Goal: Task Accomplishment & Management: Manage account settings

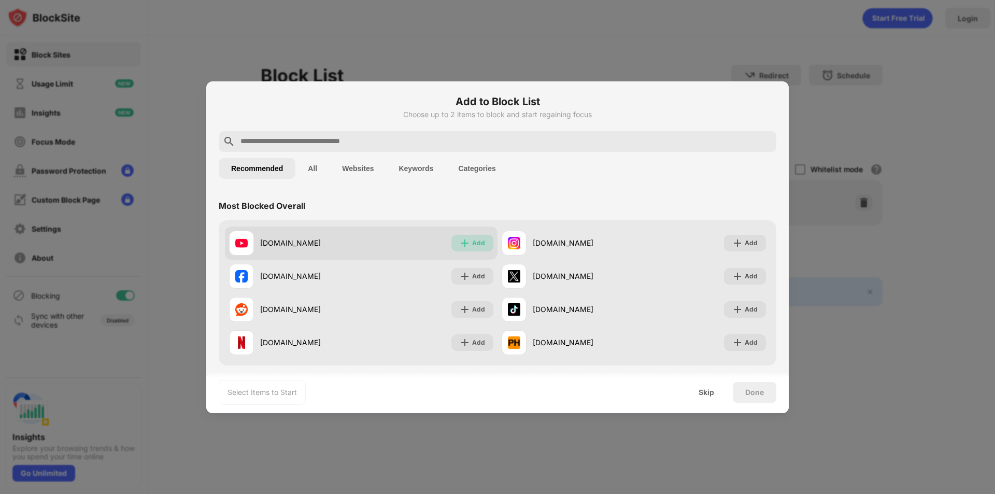
click at [461, 241] on img at bounding box center [465, 243] width 10 height 10
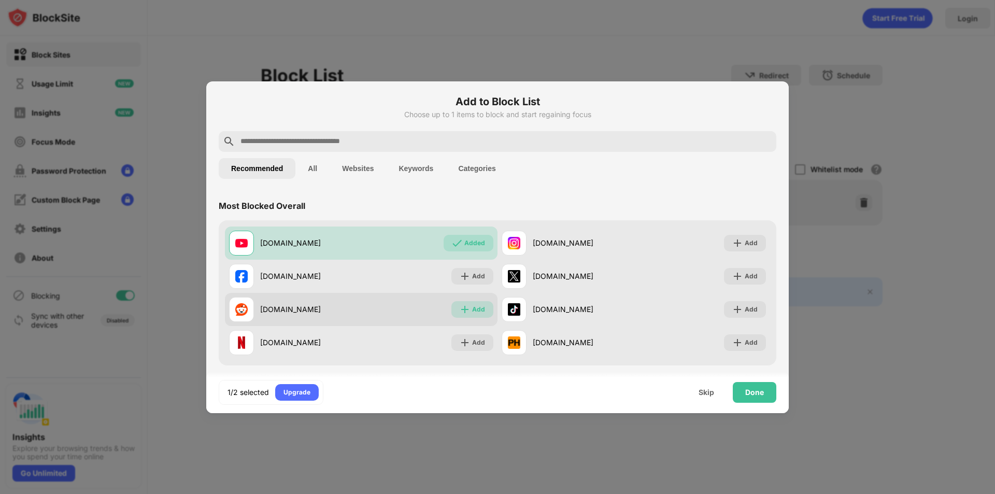
click at [461, 311] on img at bounding box center [465, 309] width 10 height 10
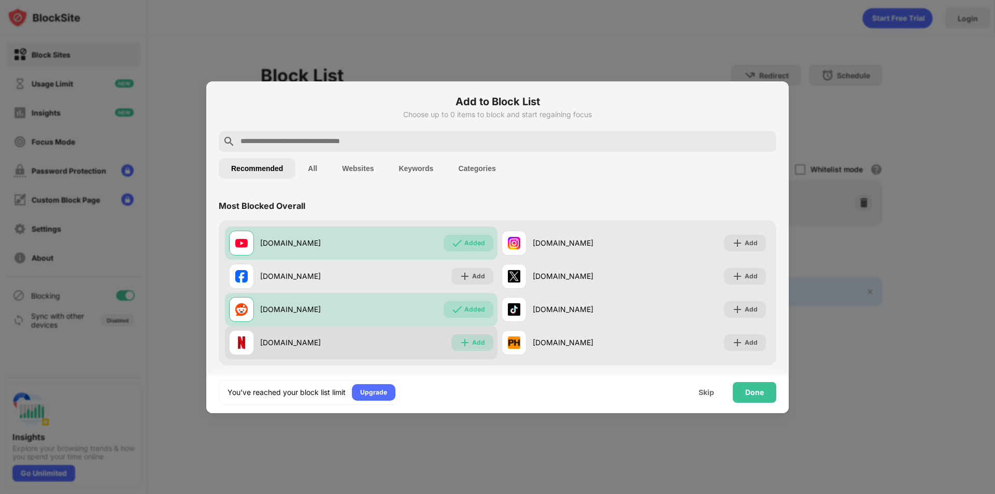
click at [462, 344] on img at bounding box center [465, 342] width 10 height 10
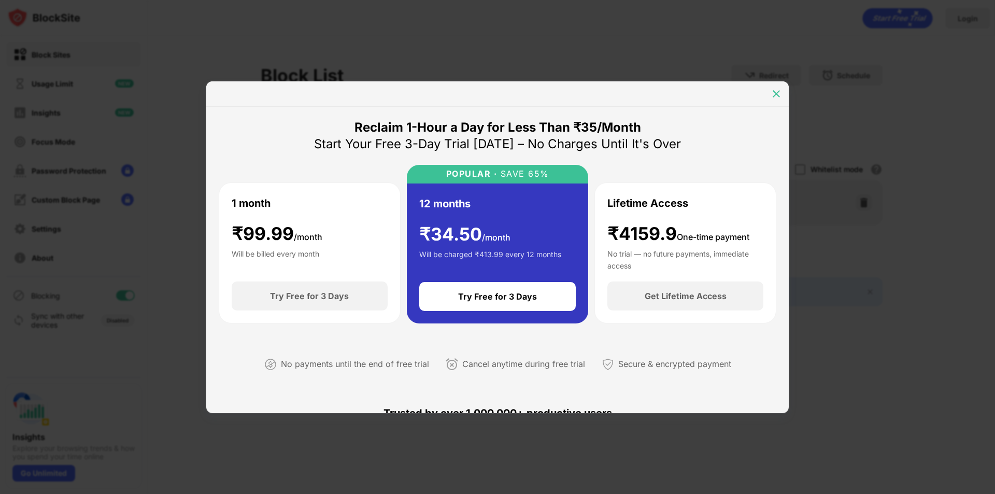
drag, startPoint x: 770, startPoint y: 91, endPoint x: 681, endPoint y: 175, distance: 121.7
click at [771, 92] on div at bounding box center [776, 93] width 17 height 17
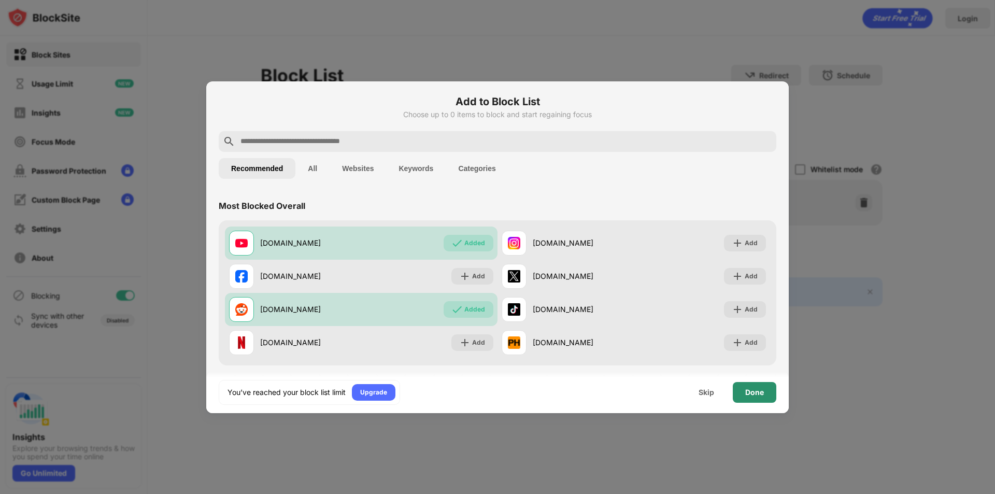
click at [772, 400] on div "Done" at bounding box center [755, 392] width 44 height 21
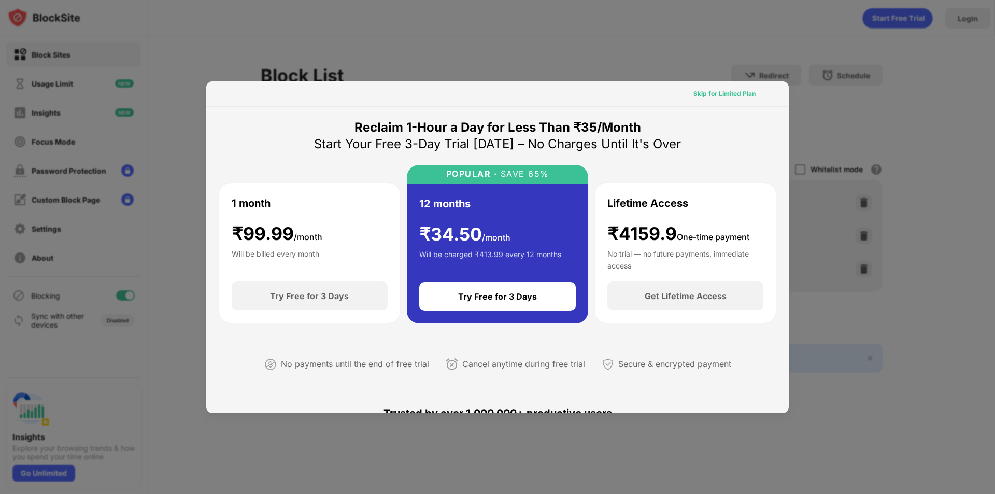
click at [721, 94] on div "Skip for Limited Plan" at bounding box center [724, 94] width 62 height 10
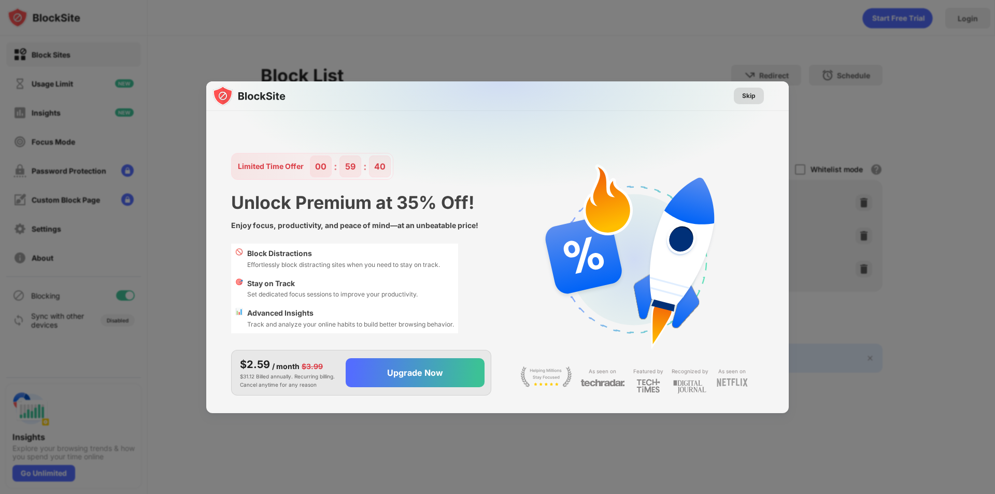
click at [747, 93] on div "Skip" at bounding box center [748, 96] width 13 height 10
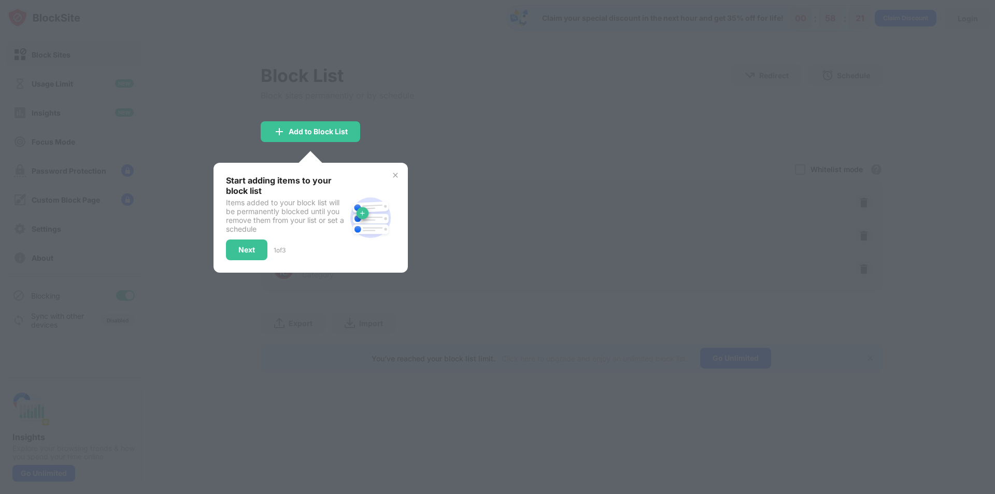
click at [375, 94] on div at bounding box center [497, 247] width 995 height 494
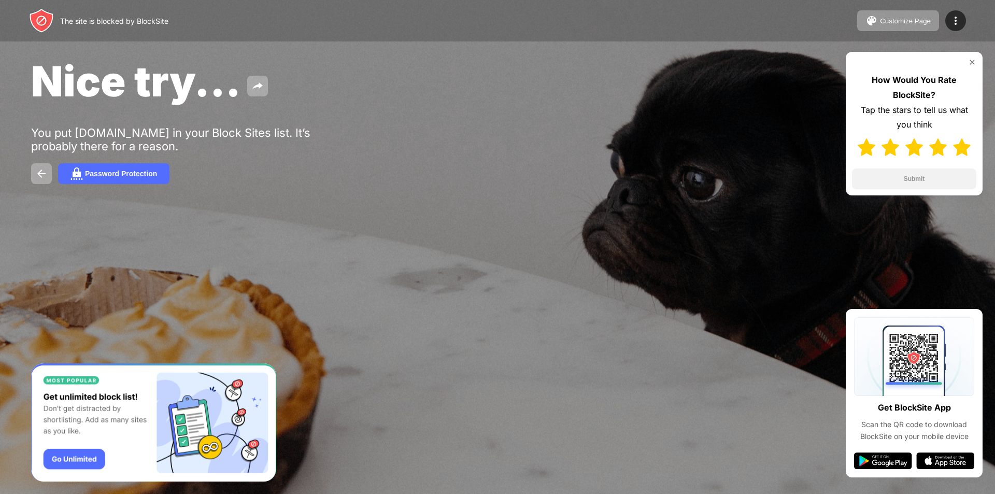
click at [963, 153] on img at bounding box center [962, 147] width 18 height 18
click at [925, 181] on button "Submit" at bounding box center [914, 178] width 124 height 21
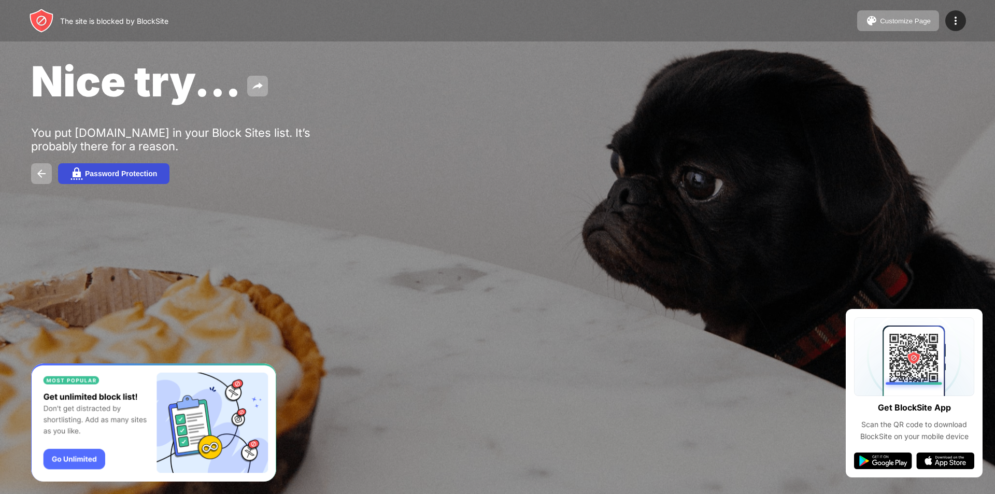
click at [132, 173] on div "Password Protection" at bounding box center [121, 173] width 72 height 8
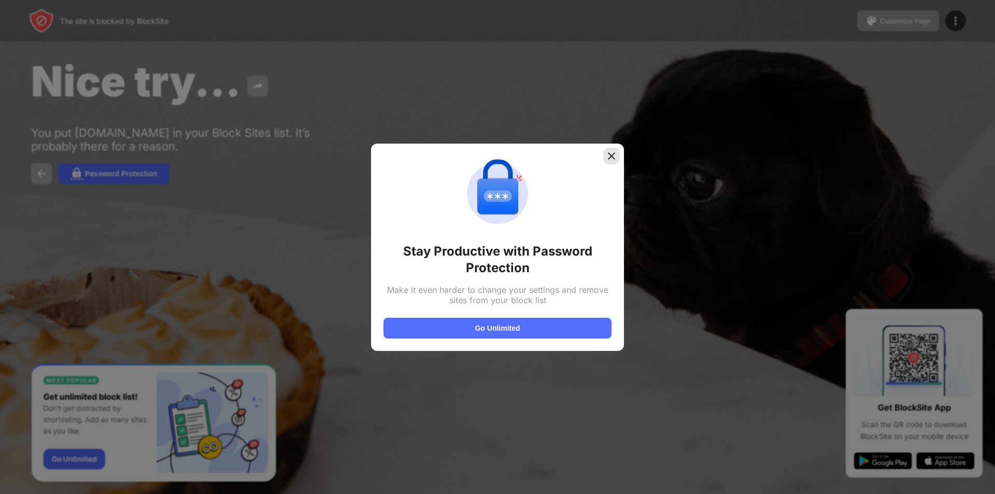
click at [617, 156] on div at bounding box center [611, 156] width 17 height 17
